Goal: Task Accomplishment & Management: Complete application form

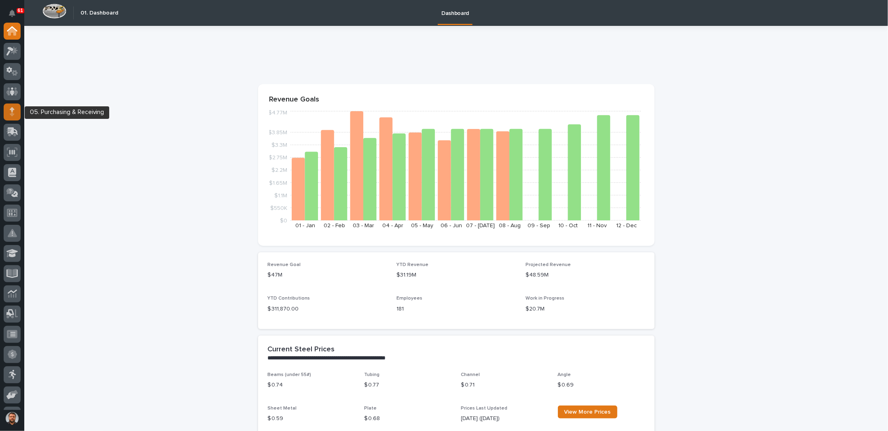
click at [14, 107] on icon at bounding box center [12, 111] width 5 height 9
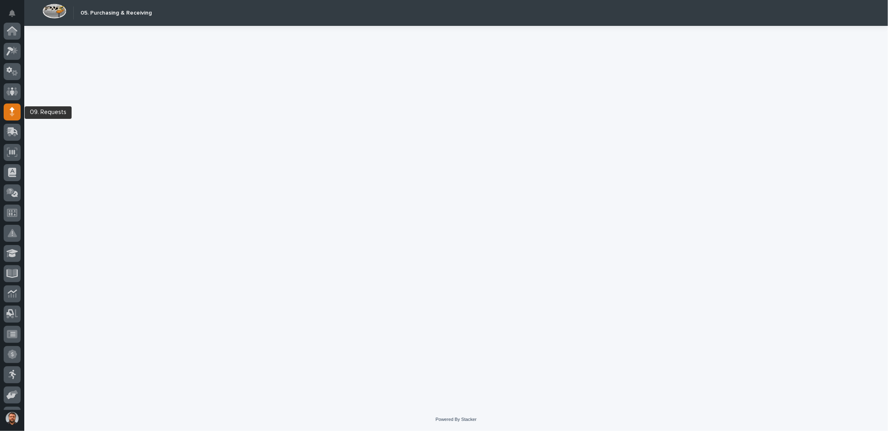
scroll to position [81, 0]
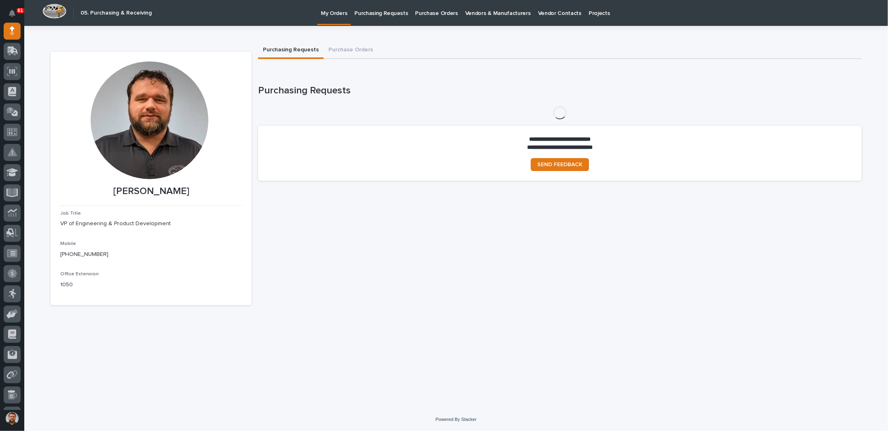
click at [439, 13] on p "Purchase Orders" at bounding box center [437, 8] width 42 height 17
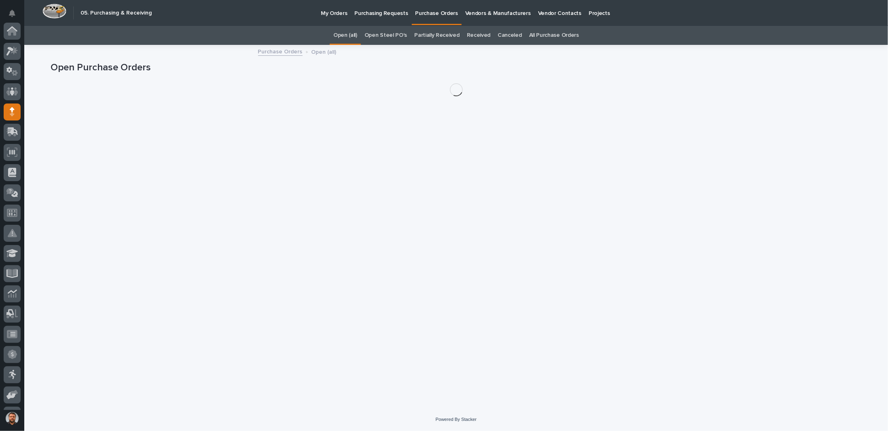
scroll to position [81, 0]
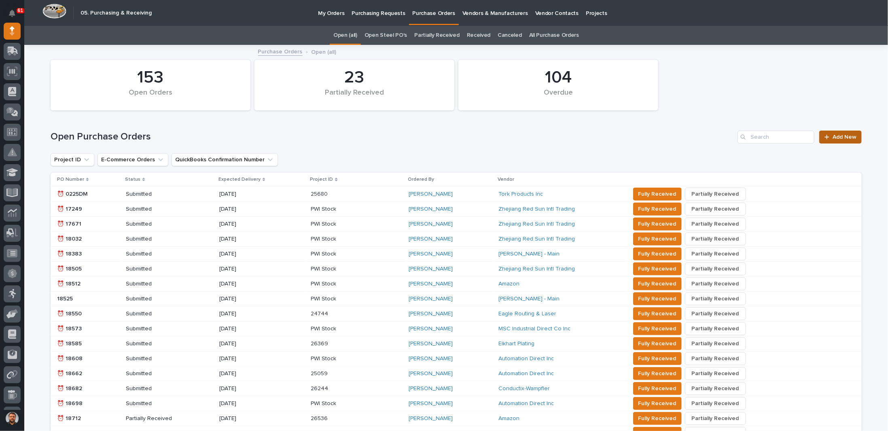
click at [833, 138] on span "Add New" at bounding box center [845, 137] width 24 height 6
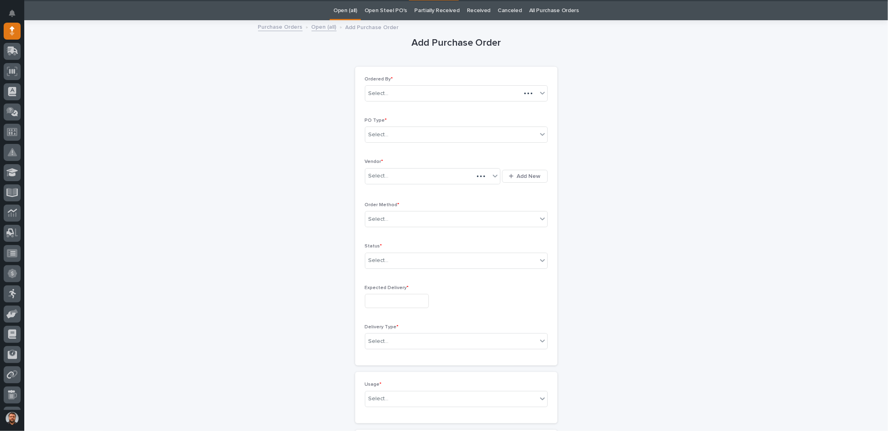
scroll to position [25, 0]
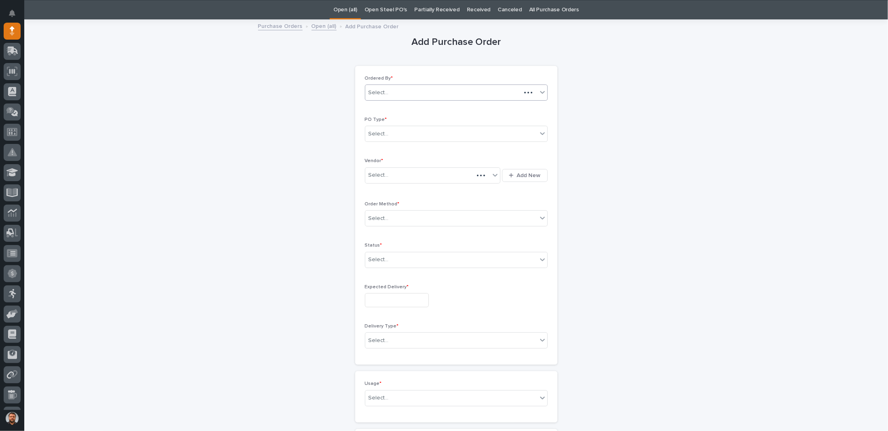
click at [413, 89] on div "Select..." at bounding box center [443, 92] width 156 height 13
click at [319, 110] on div "Add Purchase Order Loading... Saving… Loading... Saving… Loading... Saving… Ord…" at bounding box center [456, 366] width 811 height 692
click at [408, 134] on div "Select..." at bounding box center [451, 133] width 172 height 13
click at [377, 162] on div "Paper" at bounding box center [453, 163] width 182 height 14
click at [389, 132] on div "Paper" at bounding box center [446, 133] width 162 height 13
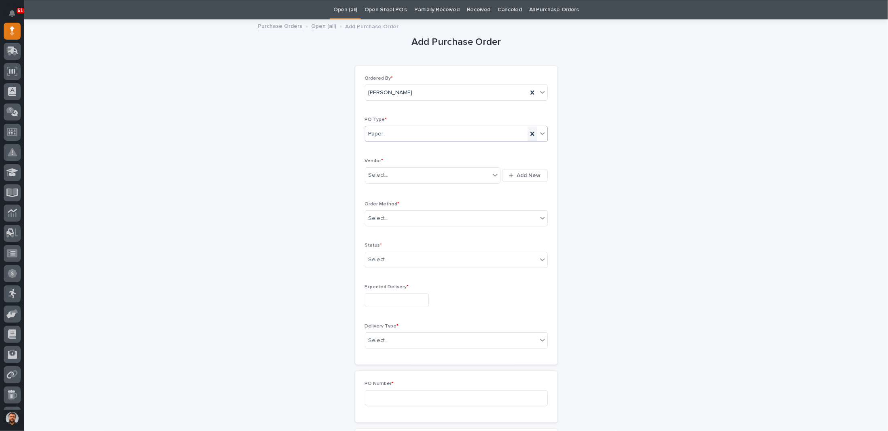
click at [532, 134] on icon at bounding box center [533, 134] width 8 height 8
click at [398, 131] on div "Select..." at bounding box center [451, 133] width 172 height 13
click at [374, 175] on div "Verbal" at bounding box center [453, 177] width 182 height 14
click at [389, 178] on div "Select..." at bounding box center [427, 175] width 125 height 13
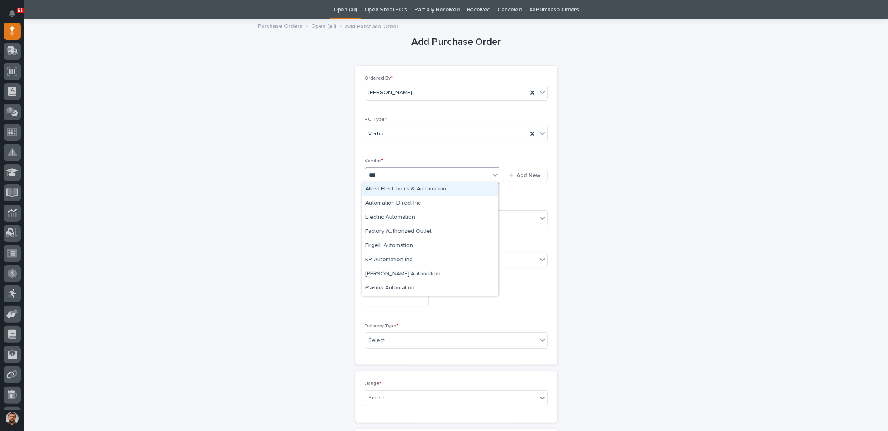
type input "****"
click at [394, 204] on div "Automation Direct Inc" at bounding box center [430, 204] width 136 height 14
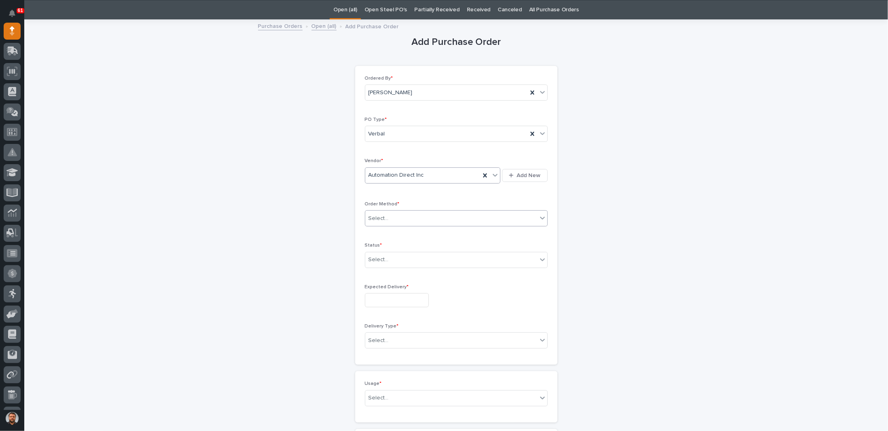
click at [384, 210] on div "Select..." at bounding box center [456, 218] width 183 height 16
click at [379, 232] on div "Online Order" at bounding box center [453, 232] width 182 height 14
click at [378, 253] on div "Select..." at bounding box center [451, 259] width 172 height 13
click at [382, 286] on div "Submitted" at bounding box center [453, 287] width 182 height 14
click at [386, 300] on input "text" at bounding box center [397, 300] width 64 height 14
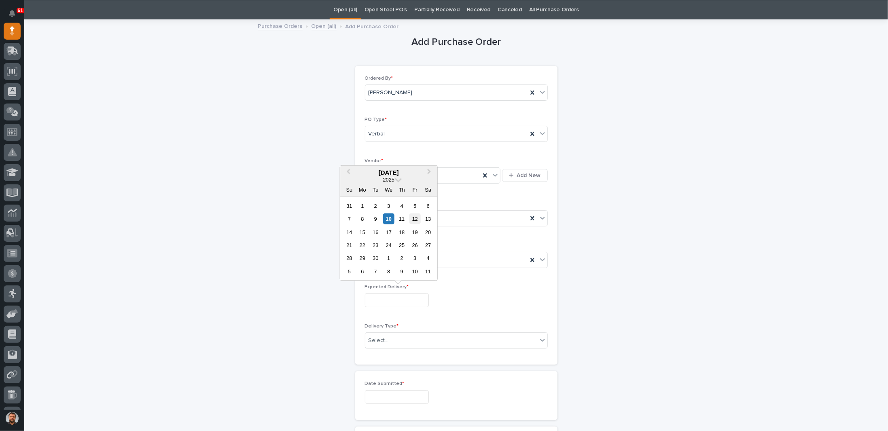
click at [414, 221] on div "12" at bounding box center [415, 219] width 11 height 11
type input "**********"
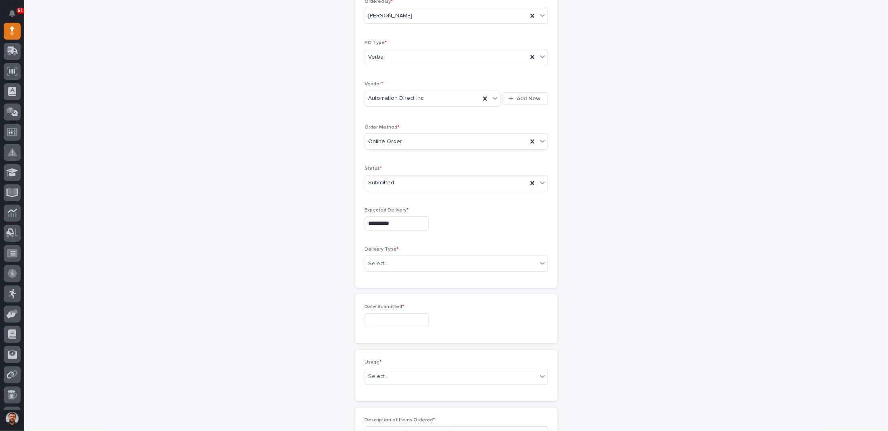
scroll to position [106, 0]
click at [376, 256] on div "Select..." at bounding box center [379, 260] width 20 height 8
click at [381, 272] on div "Deliver to PWI" at bounding box center [453, 273] width 182 height 14
click at [373, 311] on input "text" at bounding box center [397, 317] width 64 height 14
click at [378, 235] on div "9" at bounding box center [375, 234] width 11 height 11
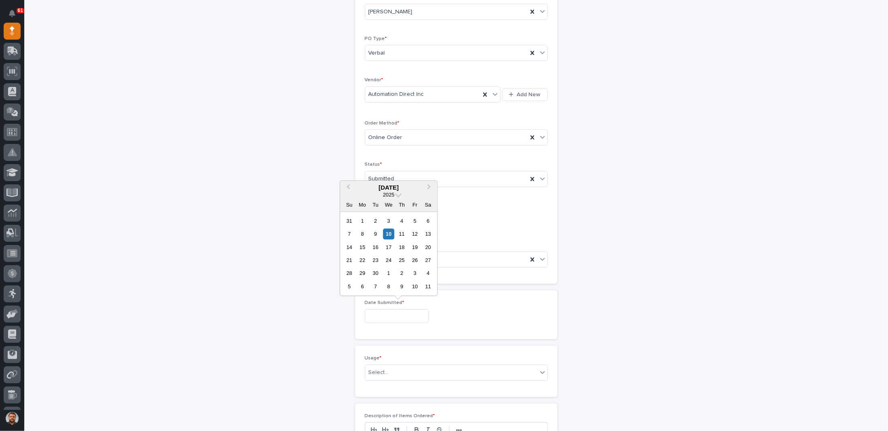
type input "**********"
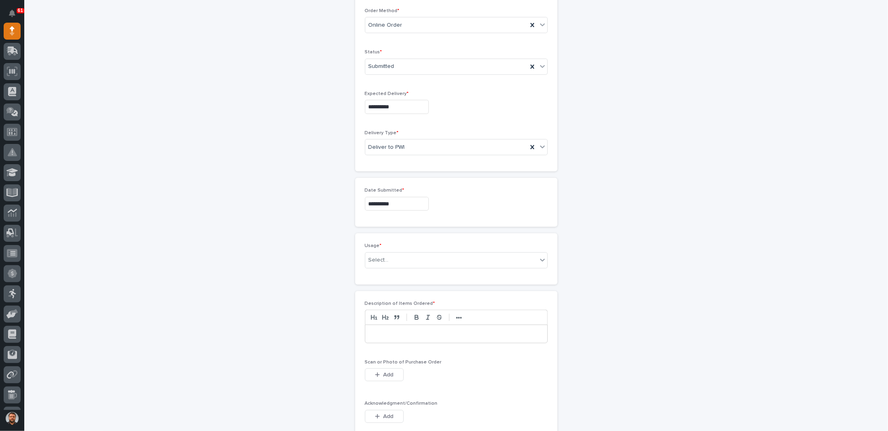
scroll to position [228, 0]
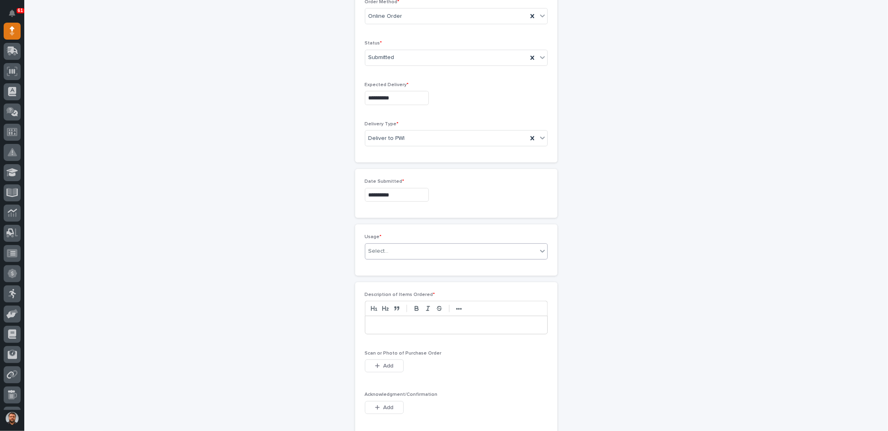
click at [376, 251] on div "Select..." at bounding box center [379, 251] width 20 height 8
click at [379, 261] on div "PWI Project" at bounding box center [453, 264] width 182 height 14
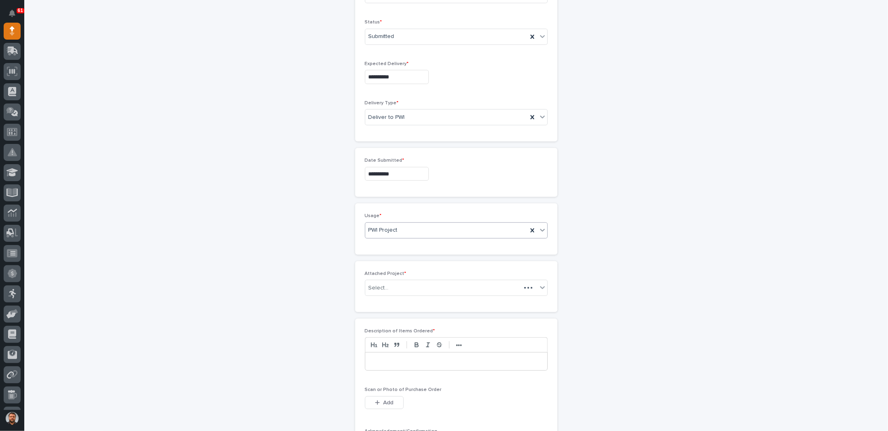
scroll to position [257, 0]
click at [390, 276] on div "Select..." at bounding box center [443, 280] width 156 height 13
type input "********"
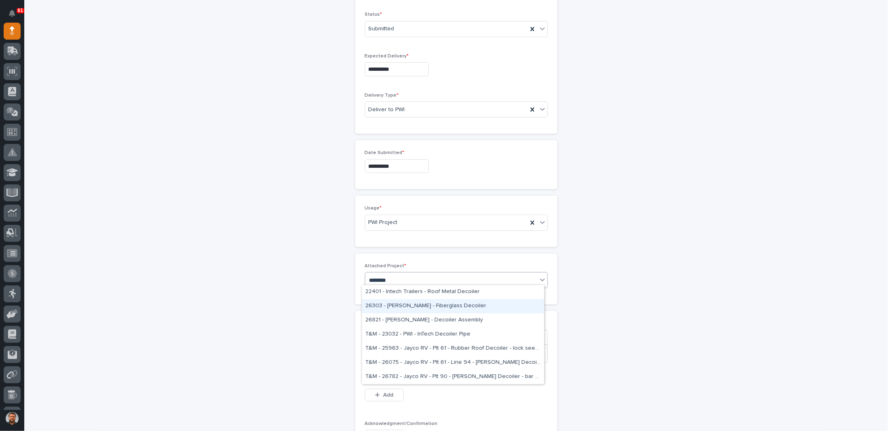
click at [423, 303] on div "26303 - [PERSON_NAME] - Fiberglass Decoiler" at bounding box center [453, 307] width 182 height 14
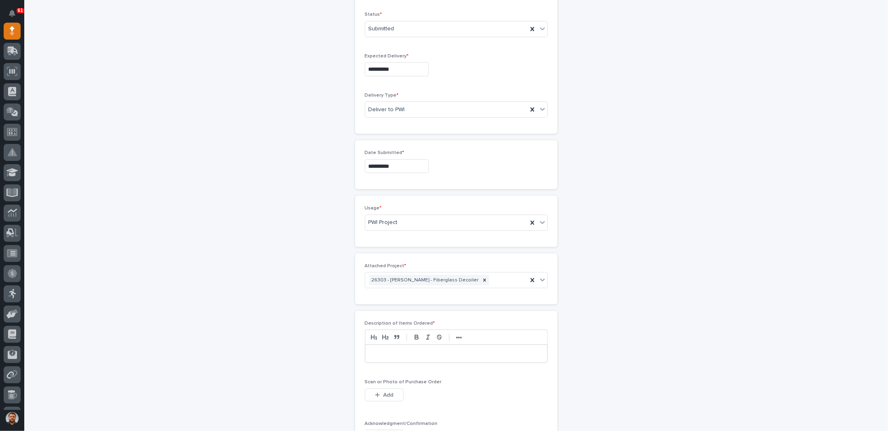
click at [401, 350] on p at bounding box center [457, 354] width 170 height 8
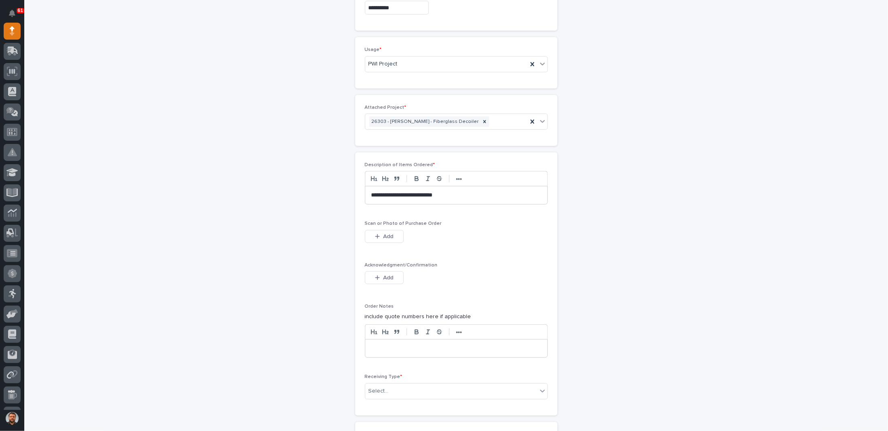
scroll to position [418, 0]
click at [379, 272] on div "button" at bounding box center [379, 275] width 8 height 6
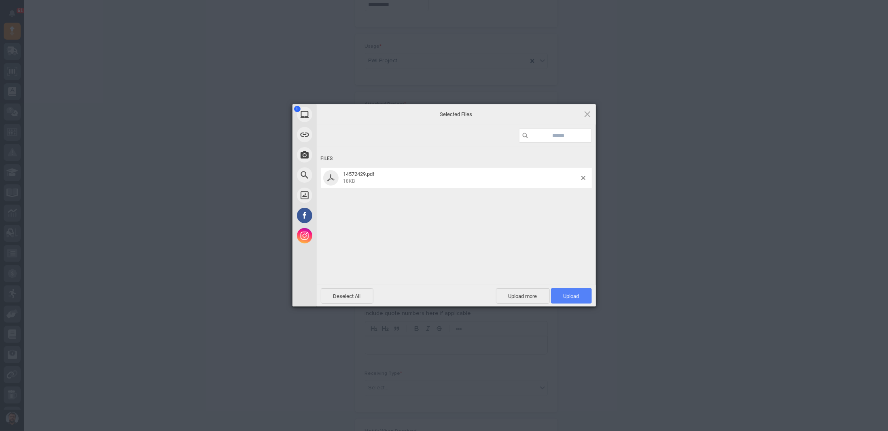
click at [568, 296] on span "Upload 1" at bounding box center [572, 296] width 16 height 6
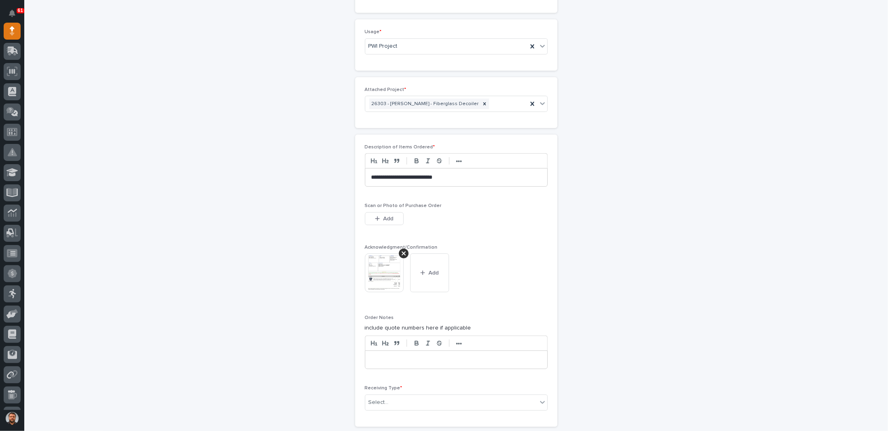
scroll to position [564, 0]
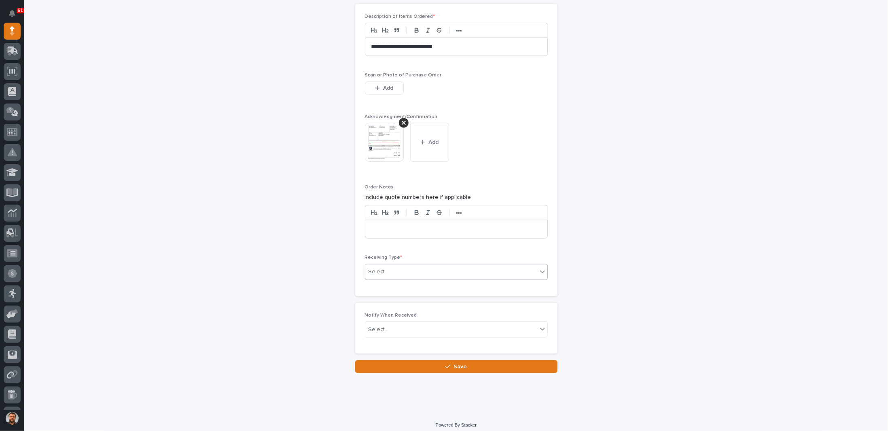
click at [387, 269] on div "Select..." at bounding box center [451, 272] width 172 height 13
click at [381, 323] on div "Deliver to" at bounding box center [453, 325] width 182 height 14
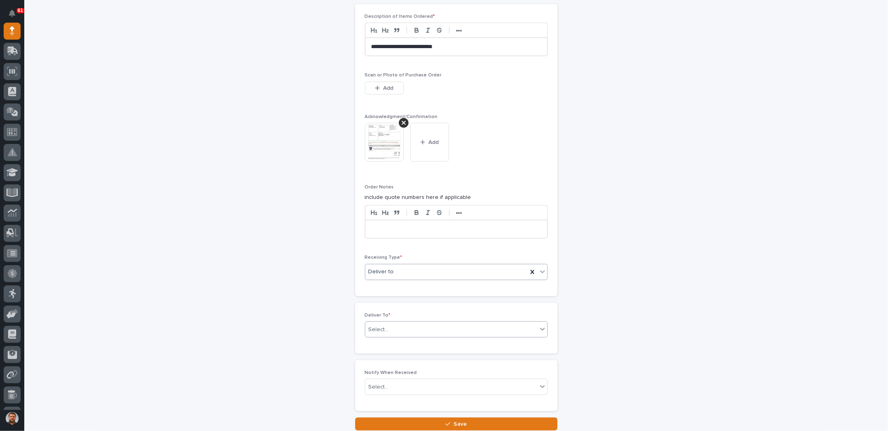
click at [389, 323] on div "Select..." at bounding box center [451, 329] width 172 height 13
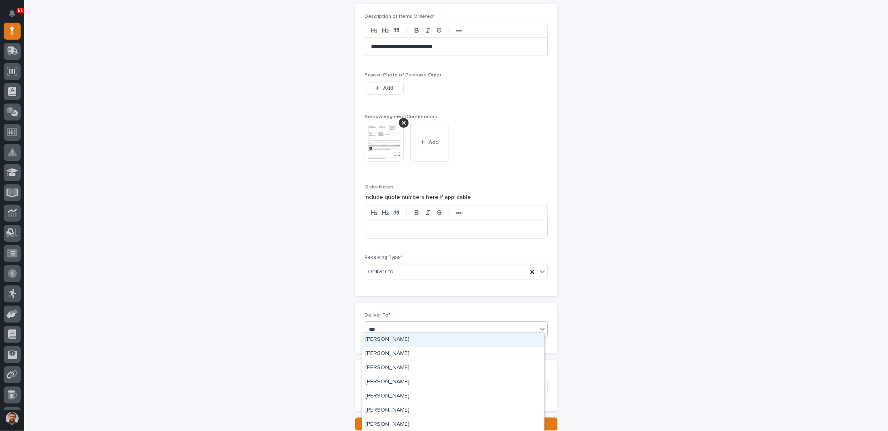
type input "*****"
click at [380, 339] on div "[PERSON_NAME]" at bounding box center [453, 340] width 182 height 14
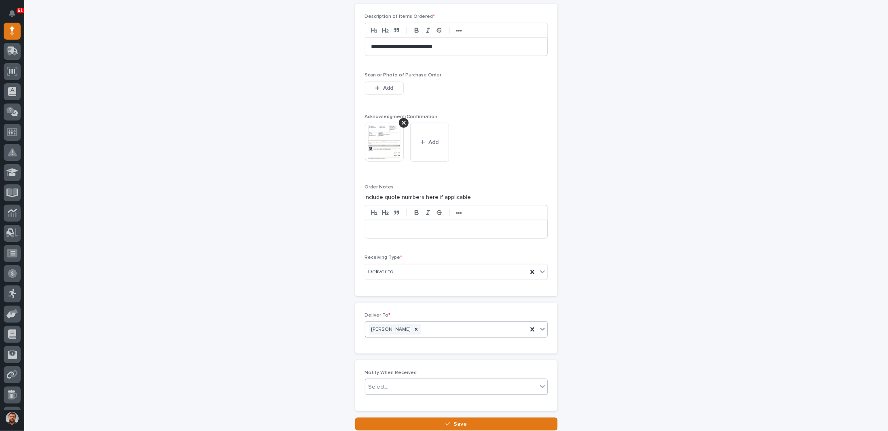
click at [406, 383] on div "Select..." at bounding box center [451, 387] width 172 height 13
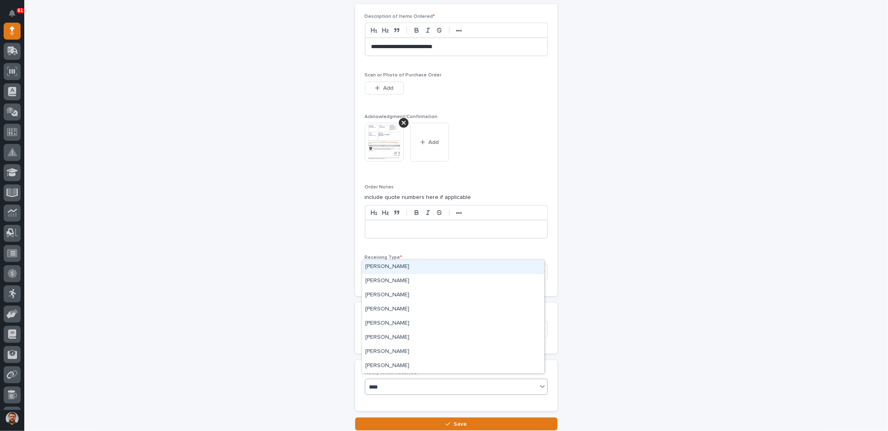
type input "*****"
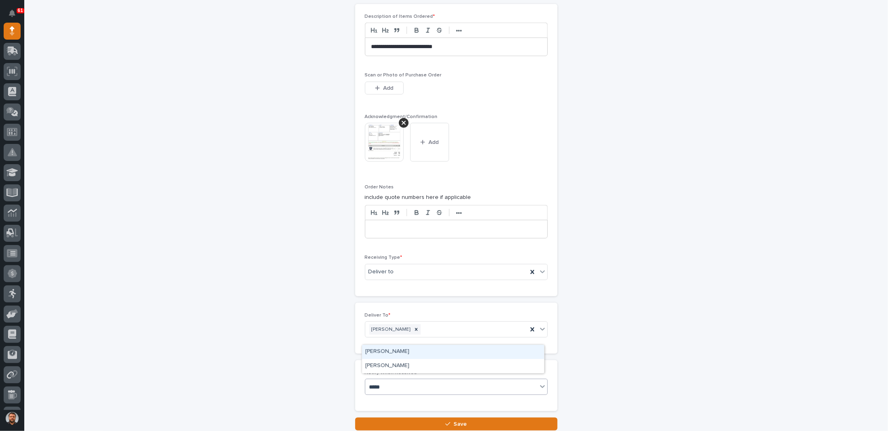
click at [386, 355] on div "[PERSON_NAME]" at bounding box center [453, 352] width 182 height 14
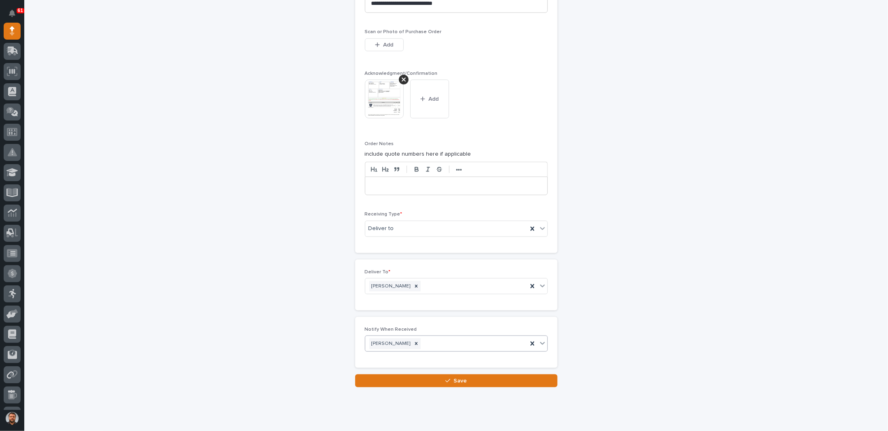
scroll to position [621, 0]
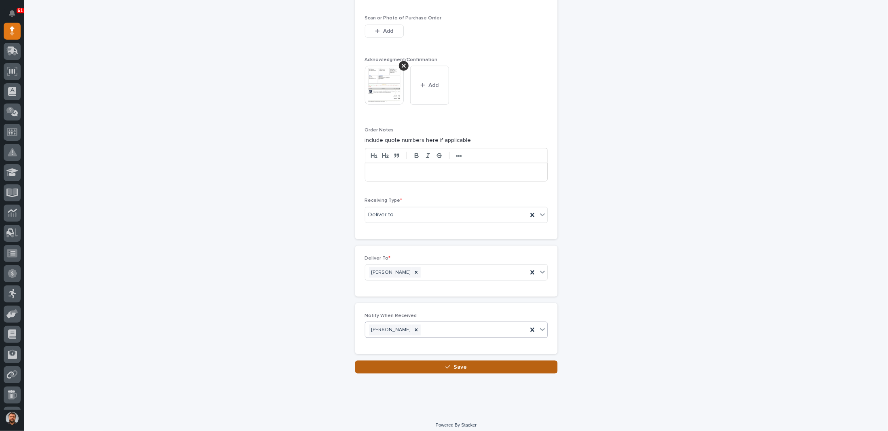
click at [415, 361] on button "Save" at bounding box center [456, 367] width 202 height 13
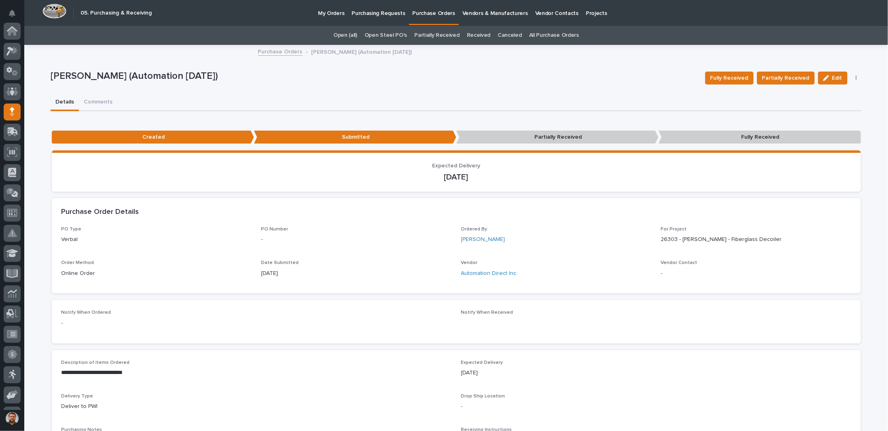
scroll to position [81, 0]
